Goal: Task Accomplishment & Management: Use online tool/utility

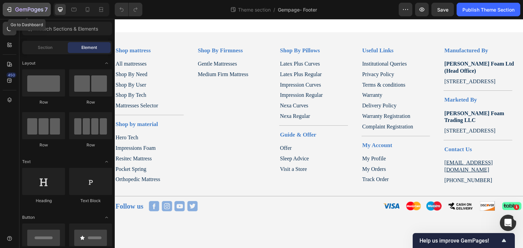
click at [8, 9] on icon "button" at bounding box center [8, 10] width 3 height 2
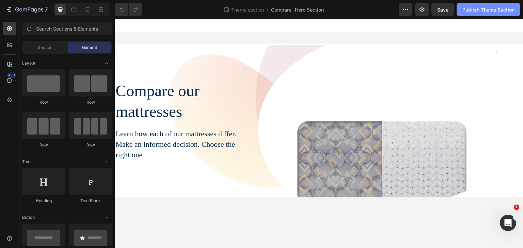
click at [481, 7] on div "Publish Theme Section" at bounding box center [488, 9] width 52 height 7
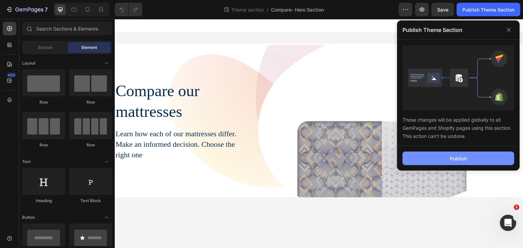
click at [442, 164] on button "Publish" at bounding box center [458, 159] width 112 height 14
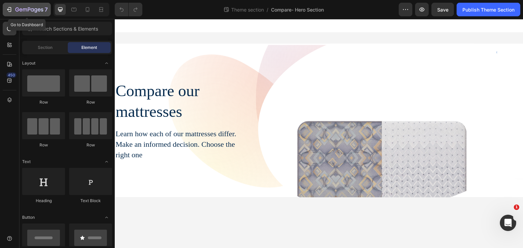
click at [9, 7] on icon "button" at bounding box center [9, 9] width 7 height 7
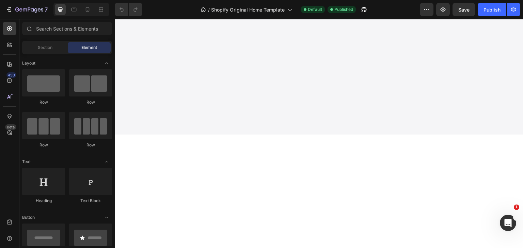
scroll to position [1027, 0]
